Goal: Information Seeking & Learning: Learn about a topic

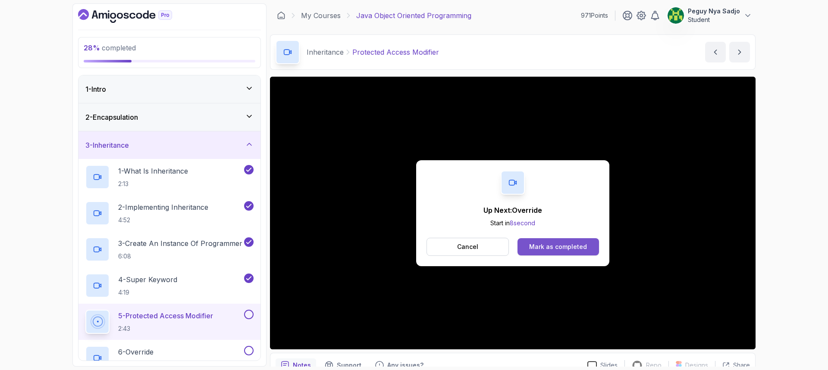
click at [549, 247] on div "Mark as completed" at bounding box center [558, 247] width 58 height 9
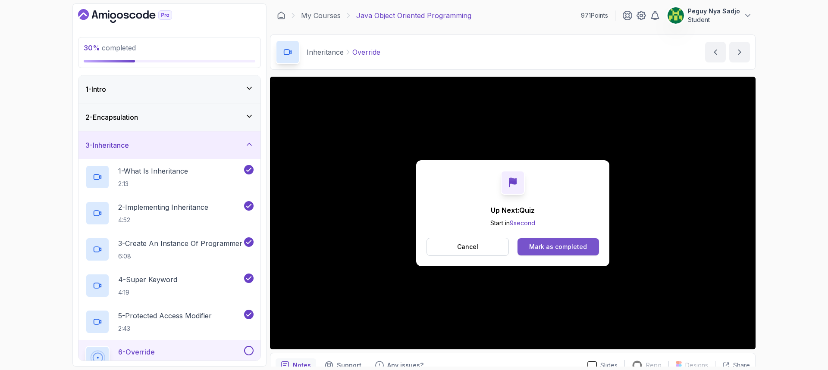
click at [549, 245] on div "Mark as completed" at bounding box center [558, 247] width 58 height 9
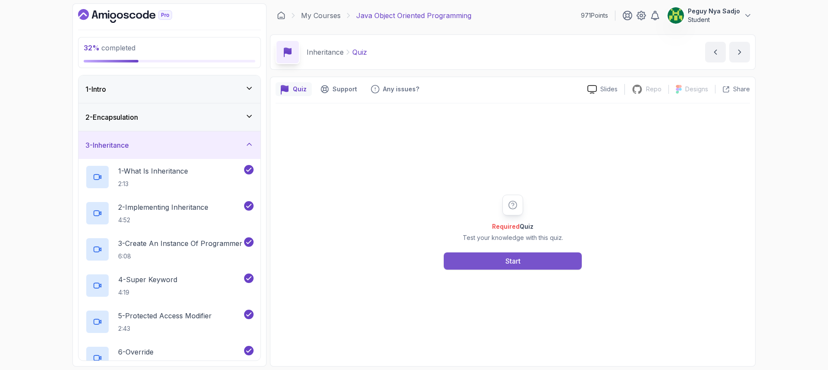
click at [515, 267] on button "Start" at bounding box center [513, 261] width 138 height 17
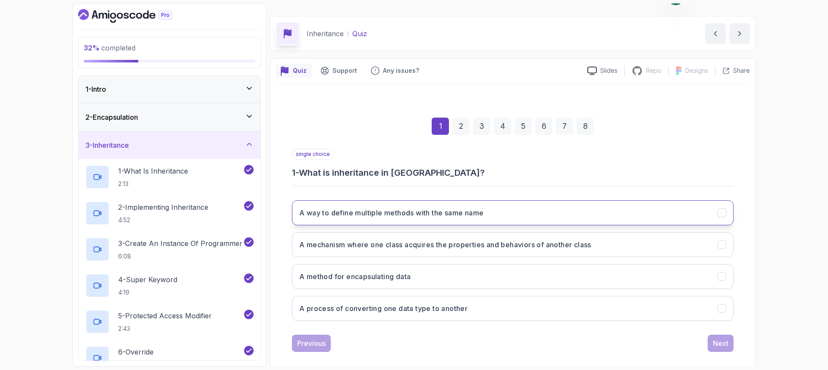
scroll to position [28, 0]
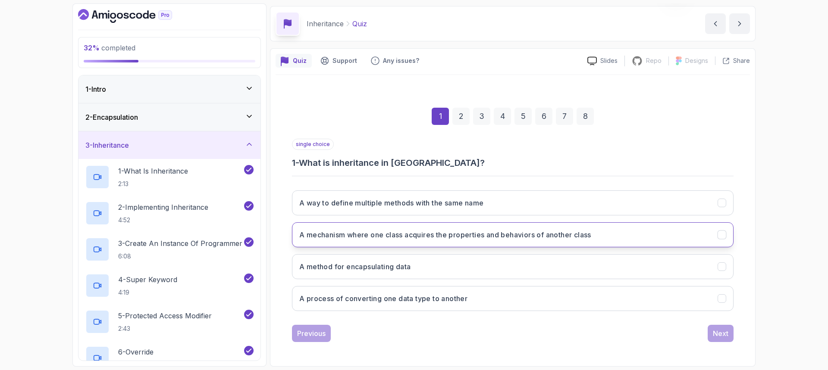
click at [379, 244] on button "A mechanism where one class acquires the properties and behaviors of another cl…" at bounding box center [513, 235] width 442 height 25
click at [716, 333] on div "Next" at bounding box center [721, 334] width 16 height 10
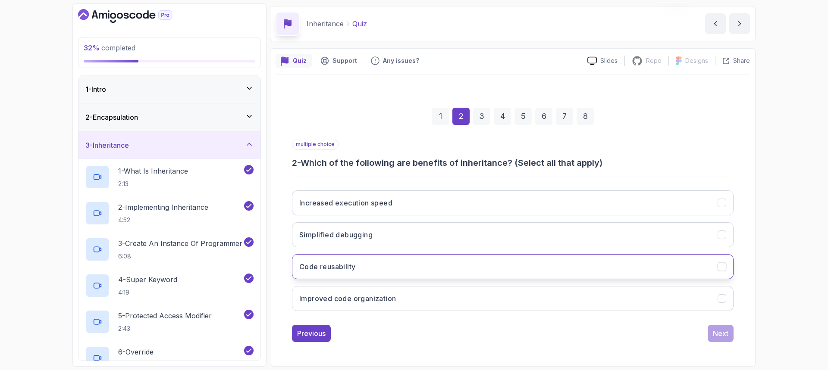
click at [436, 266] on button "Code reusability" at bounding box center [513, 266] width 442 height 25
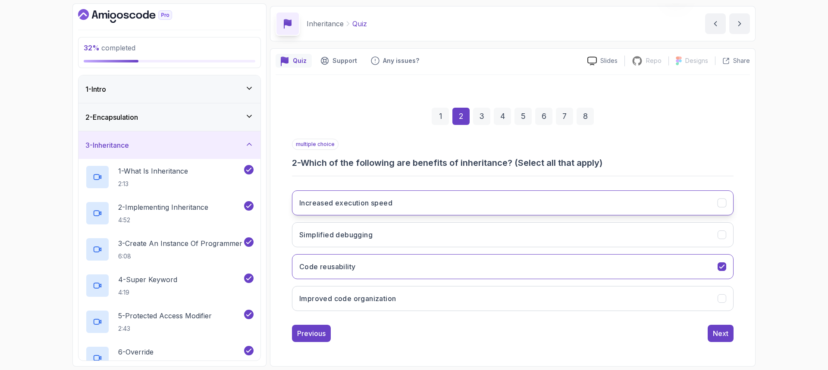
click at [320, 209] on button "Increased execution speed" at bounding box center [513, 203] width 442 height 25
click at [310, 232] on h3 "Simplified debugging" at bounding box center [335, 235] width 73 height 10
click at [305, 261] on button "Code reusability" at bounding box center [513, 266] width 442 height 25
click at [304, 337] on div "Previous" at bounding box center [311, 334] width 28 height 10
